Goal: Task Accomplishment & Management: Manage account settings

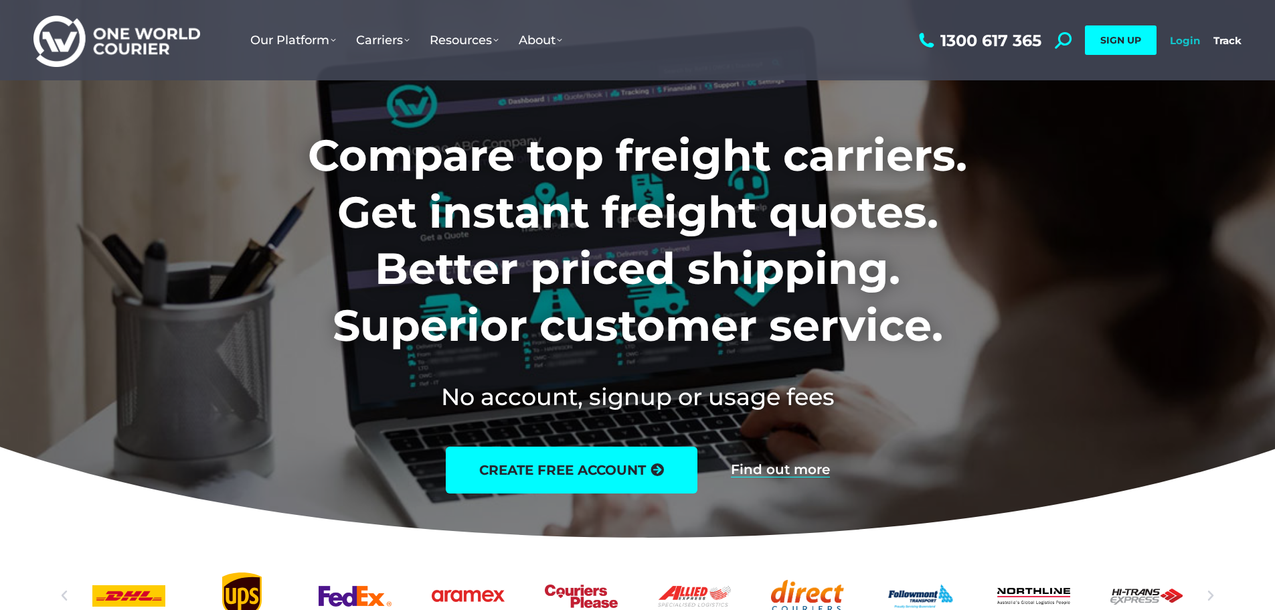
click at [1179, 43] on link "Login" at bounding box center [1185, 40] width 30 height 13
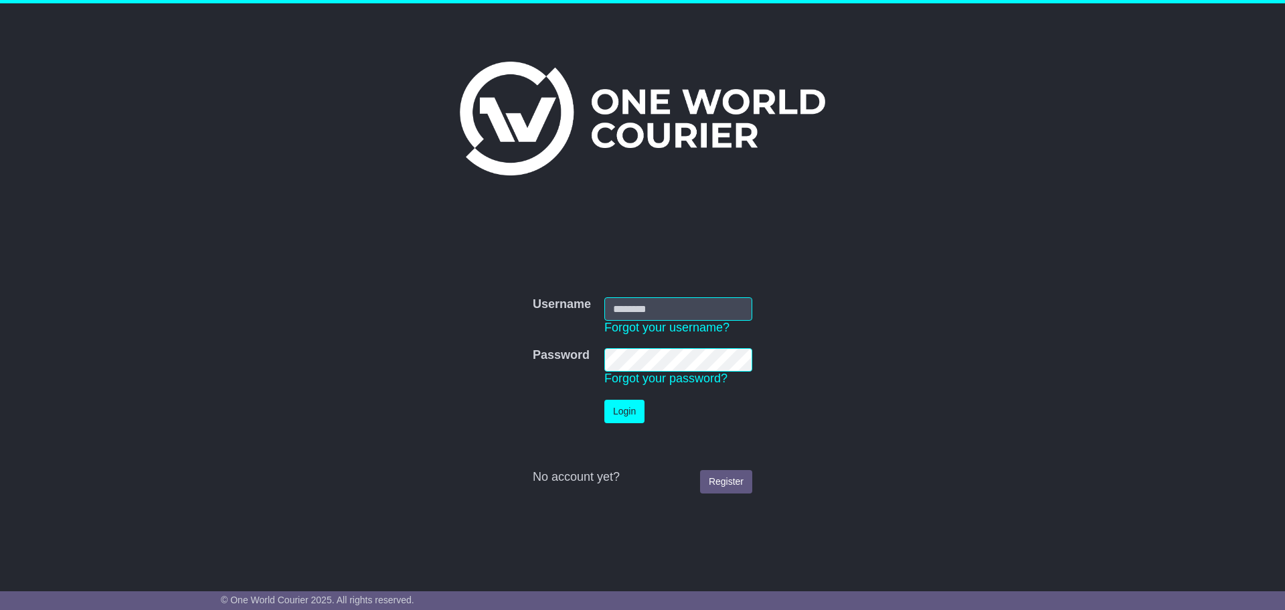
type input "**********"
click at [628, 405] on button "Login" at bounding box center [624, 411] width 40 height 23
